Goal: Information Seeking & Learning: Learn about a topic

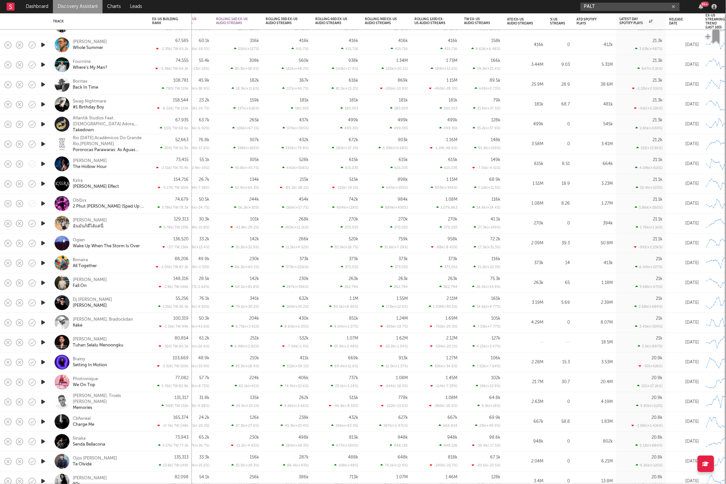
click at [593, 6] on input "PALT" at bounding box center [629, 7] width 99 height 8
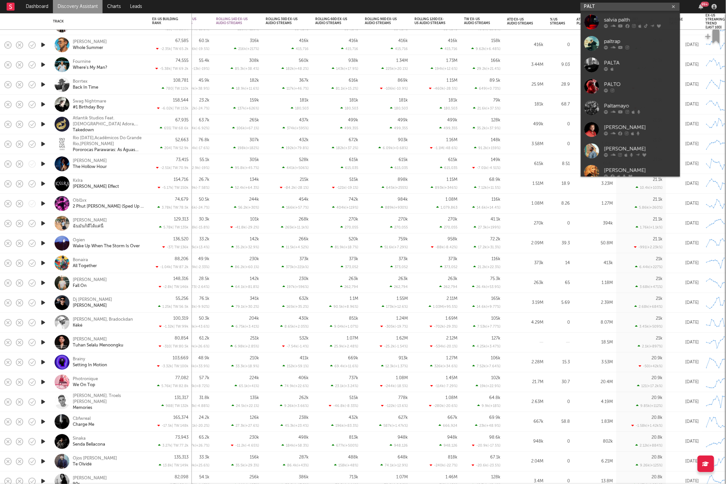
click at [593, 6] on input "PALT" at bounding box center [629, 7] width 99 height 8
click at [615, 6] on input "Skrill" at bounding box center [629, 7] width 99 height 8
type input "Skrilla"
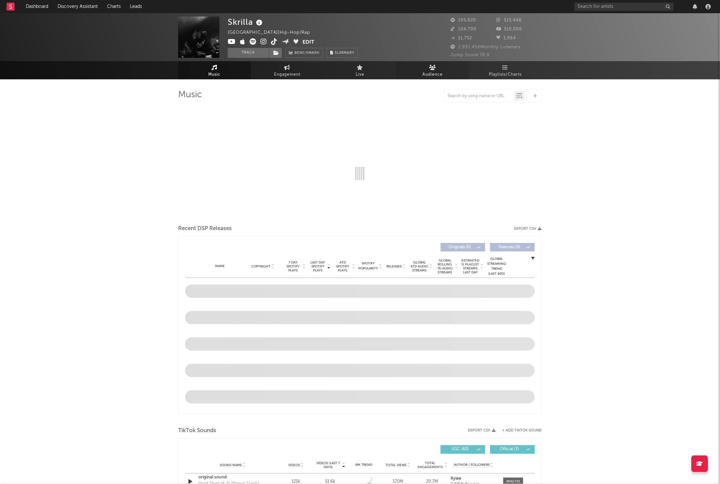
select select "6m"
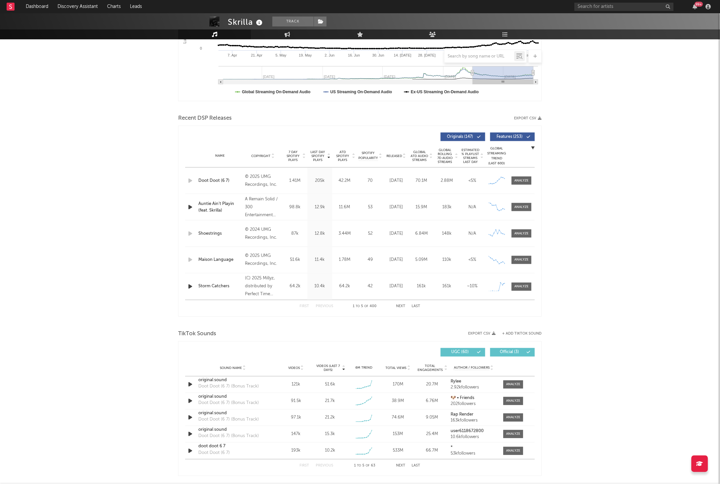
scroll to position [214, 0]
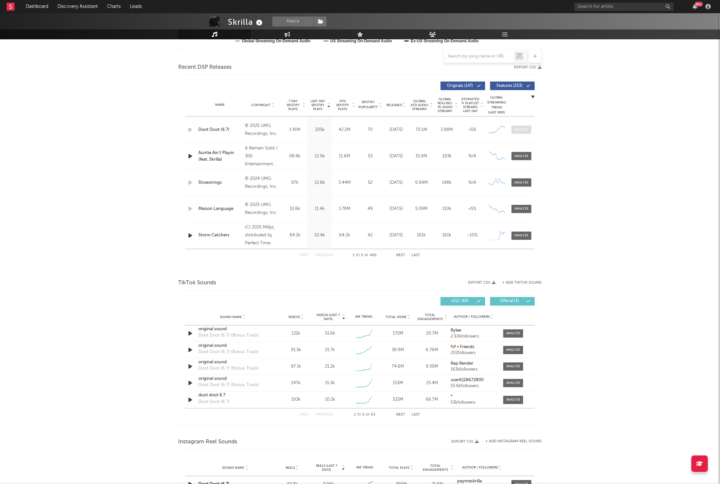
click at [520, 129] on div at bounding box center [522, 129] width 14 height 5
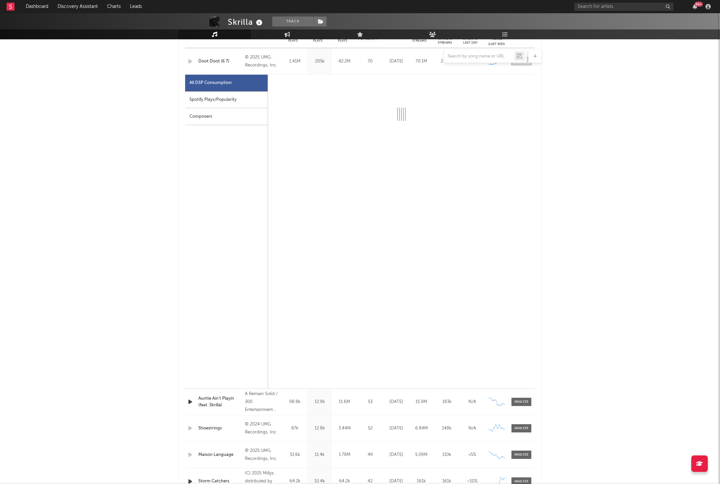
select select "6m"
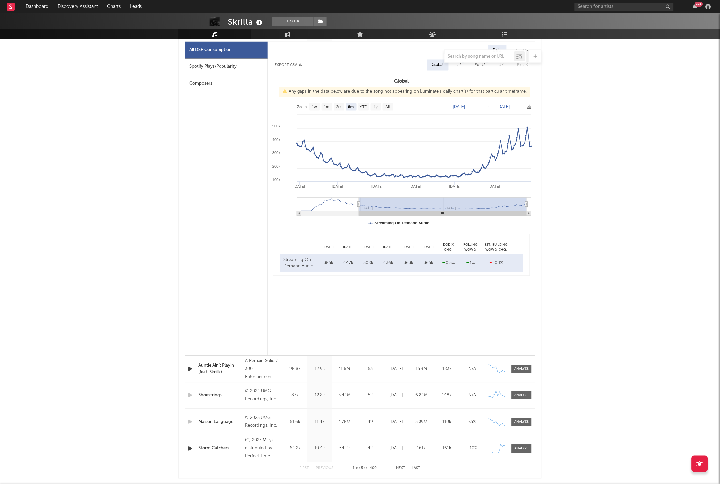
scroll to position [275, 0]
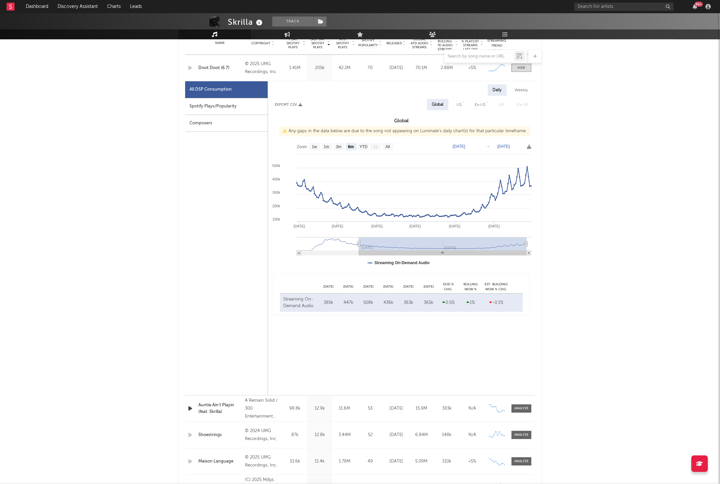
click at [229, 102] on div "Spotify Plays/Popularity" at bounding box center [226, 106] width 83 height 17
select select "6m"
select select "1w"
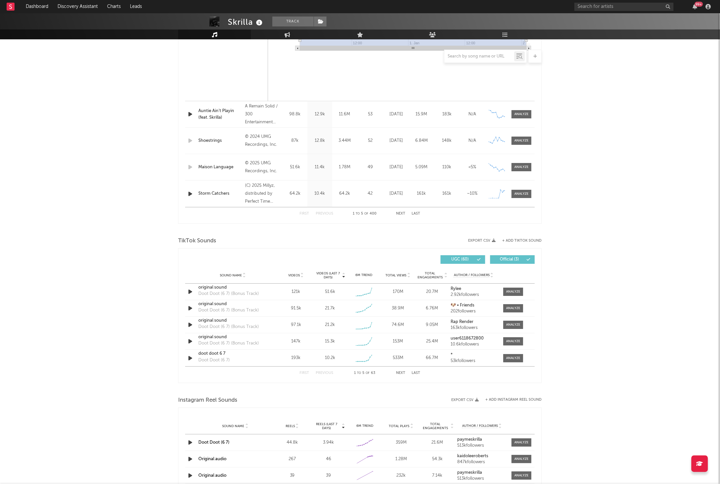
scroll to position [629, 0]
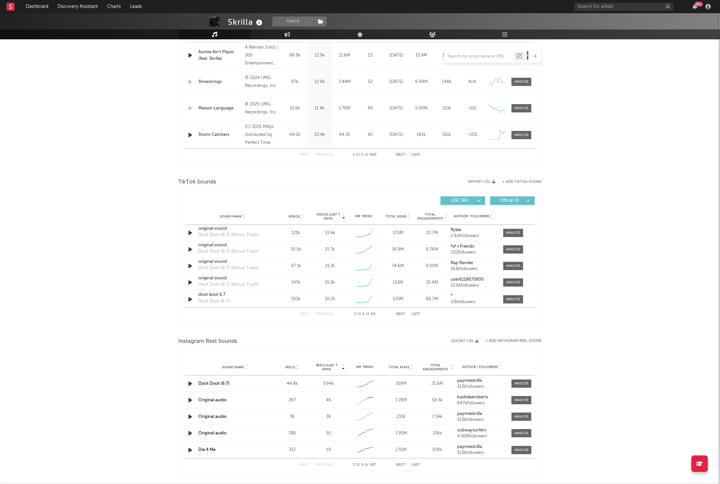
click at [404, 312] on button "Next" at bounding box center [400, 314] width 9 height 4
